Goal: Transaction & Acquisition: Purchase product/service

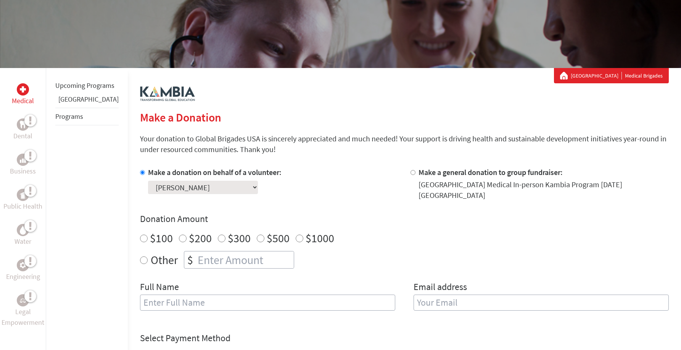
scroll to position [76, 0]
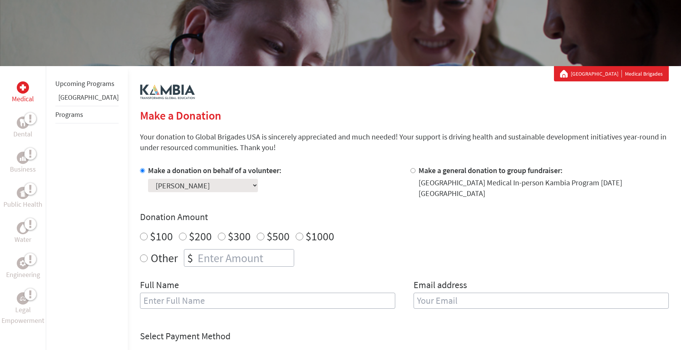
click at [140, 232] on input "$100" at bounding box center [144, 236] width 8 height 8
radio input "true"
click at [155, 293] on input "text" at bounding box center [267, 300] width 255 height 16
type input "[PERSON_NAME]"
type input "[EMAIL_ADDRESS][DOMAIN_NAME]"
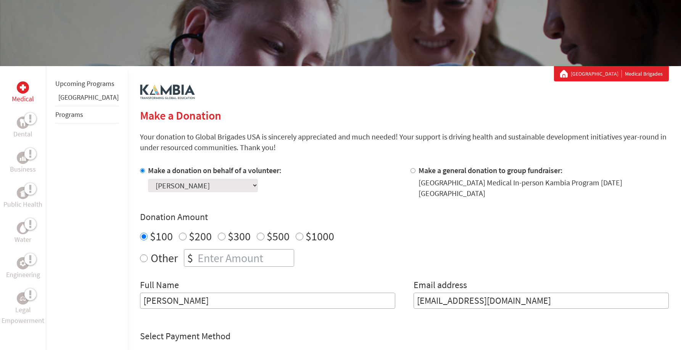
radio input "true"
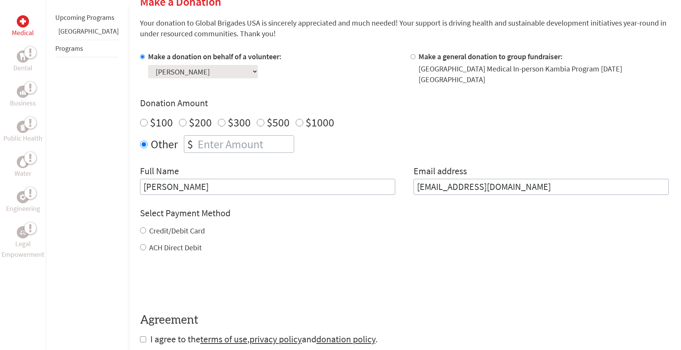
scroll to position [191, 0]
click at [140, 226] on input "Credit/Debit Card" at bounding box center [143, 229] width 6 height 6
radio input "true"
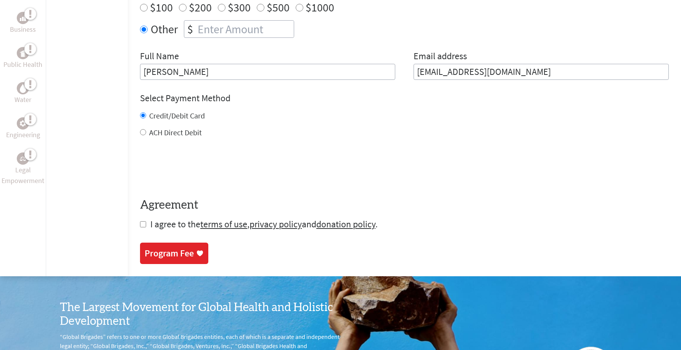
scroll to position [305, 0]
click at [216, 218] on link "terms of use" at bounding box center [223, 224] width 47 height 12
click at [140, 112] on input "Credit/Debit Card" at bounding box center [143, 115] width 6 height 6
drag, startPoint x: 193, startPoint y: 65, endPoint x: 104, endPoint y: 64, distance: 88.5
click at [104, 64] on div "Medical Dental Business Public Health Water Engineering Legal Empowerment Upcom…" at bounding box center [340, 56] width 681 height 438
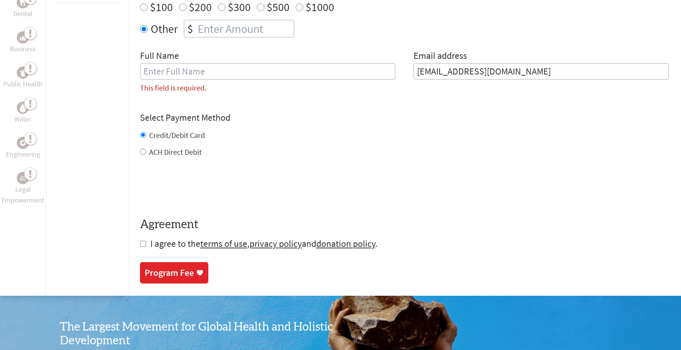
click at [498, 63] on input "[EMAIL_ADDRESS][DOMAIN_NAME]" at bounding box center [541, 71] width 255 height 16
drag, startPoint x: 498, startPoint y: 61, endPoint x: 382, endPoint y: 74, distance: 117.0
click at [382, 74] on div "Full Name This field is required. Email address [EMAIL_ADDRESS][DOMAIN_NAME]" at bounding box center [404, 75] width 529 height 50
click at [331, 237] on link "donation policy" at bounding box center [345, 243] width 59 height 12
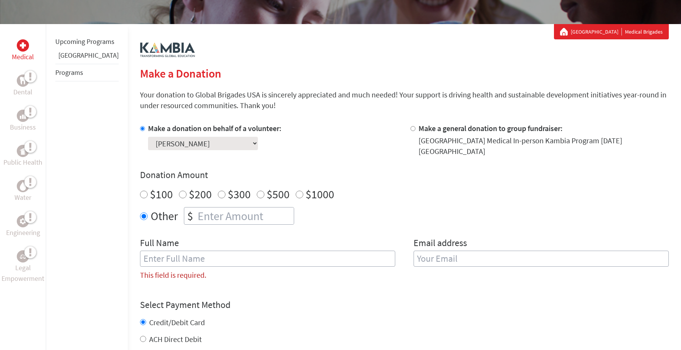
scroll to position [114, 0]
